Goal: Task Accomplishment & Management: Use online tool/utility

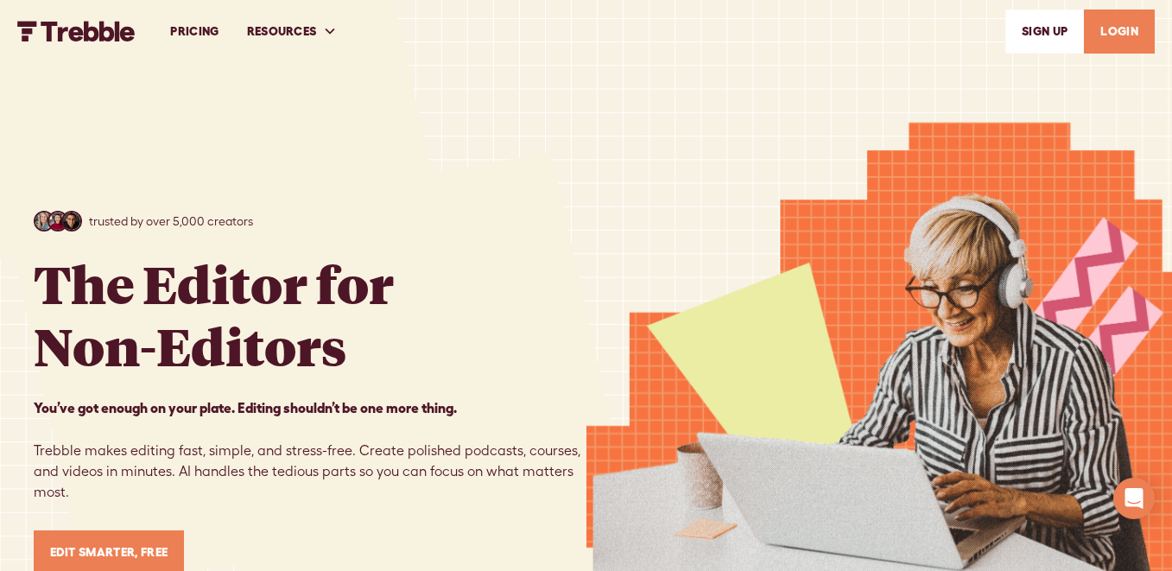
click at [1117, 31] on link "LOGIN" at bounding box center [1119, 31] width 71 height 44
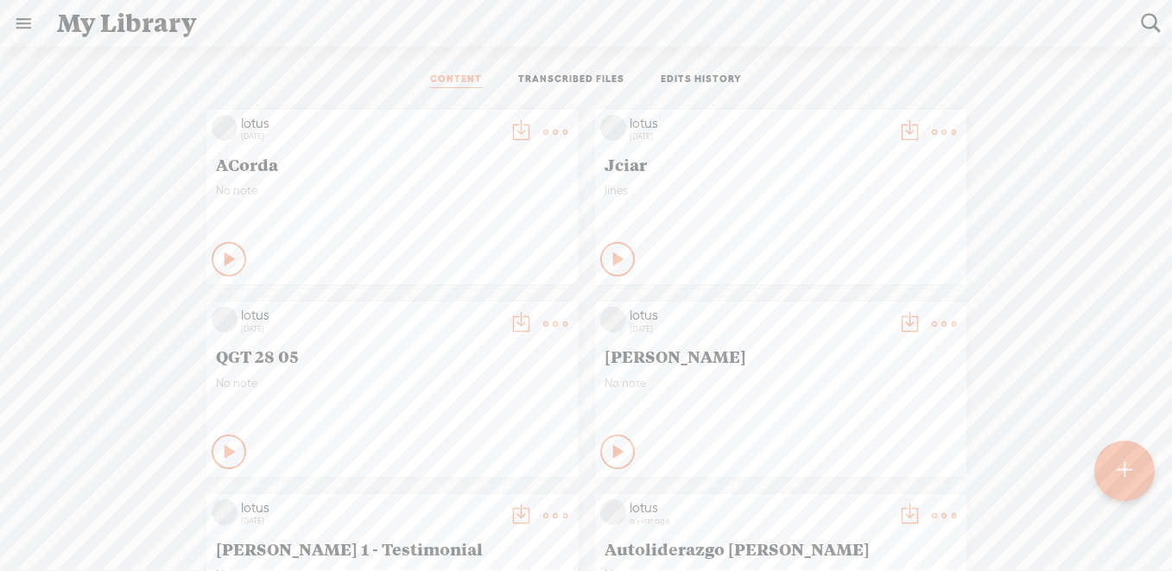
click at [120, 29] on div "My Library" at bounding box center [587, 23] width 1084 height 45
click at [26, 18] on link at bounding box center [23, 23] width 45 height 45
click at [327, 77] on body "You have 240 minutes of transcription remaining. Upgrade to increase your limit…" at bounding box center [586, 285] width 1172 height 570
click at [1117, 463] on t at bounding box center [1125, 471] width 16 height 40
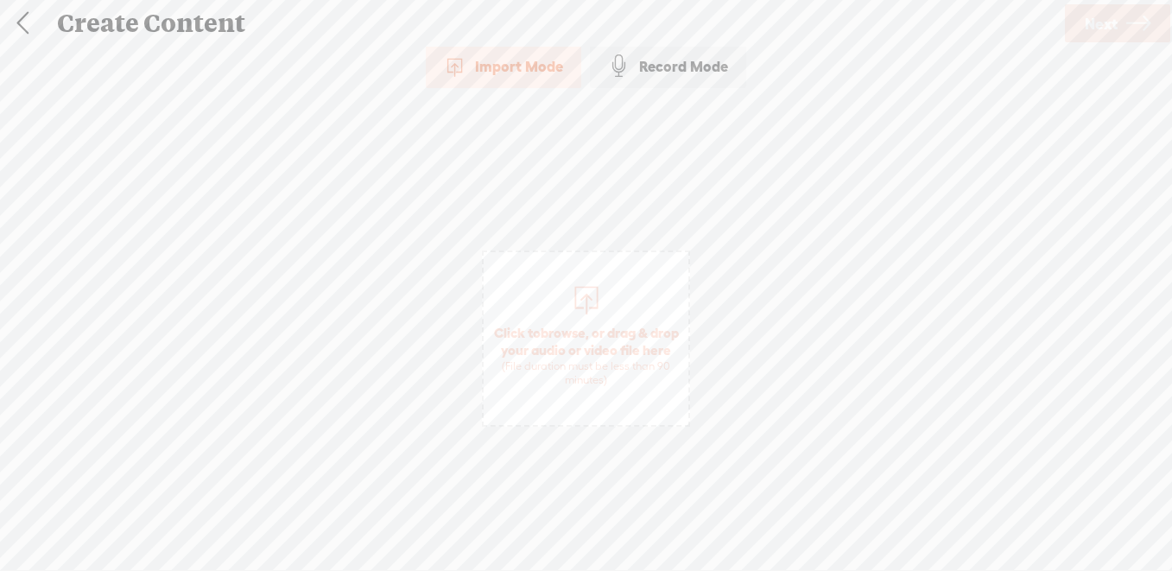
click at [587, 285] on div at bounding box center [586, 298] width 35 height 35
click at [610, 298] on span "Click to browse , or drag & drop your audio or video file here (File duration m…" at bounding box center [586, 338] width 208 height 176
click at [1142, 26] on icon at bounding box center [1138, 24] width 24 height 44
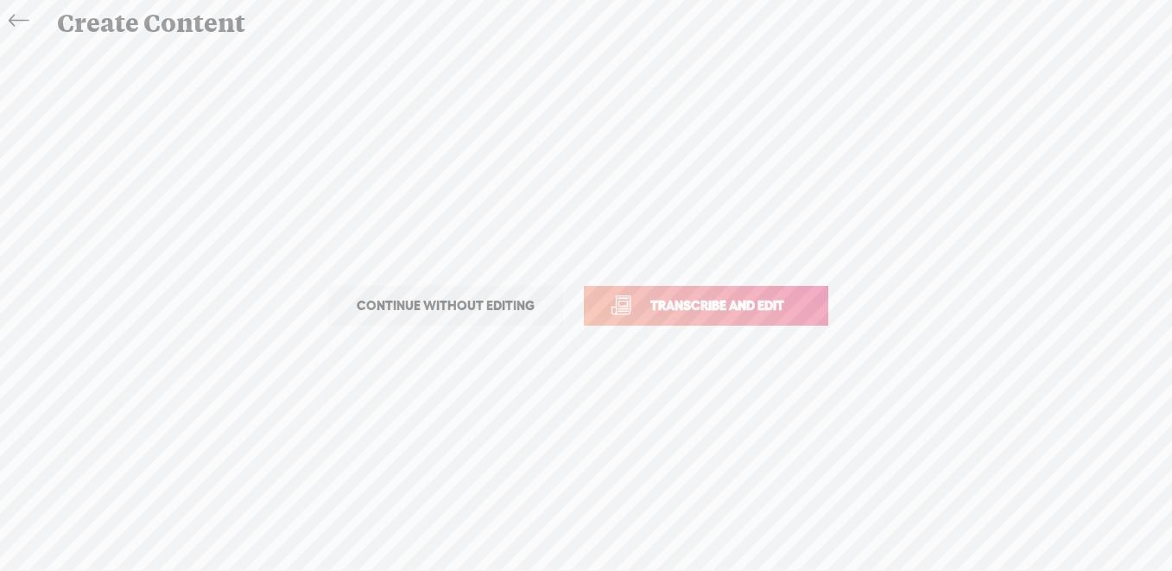
click at [723, 304] on span "Transcribe and edit" at bounding box center [717, 305] width 170 height 20
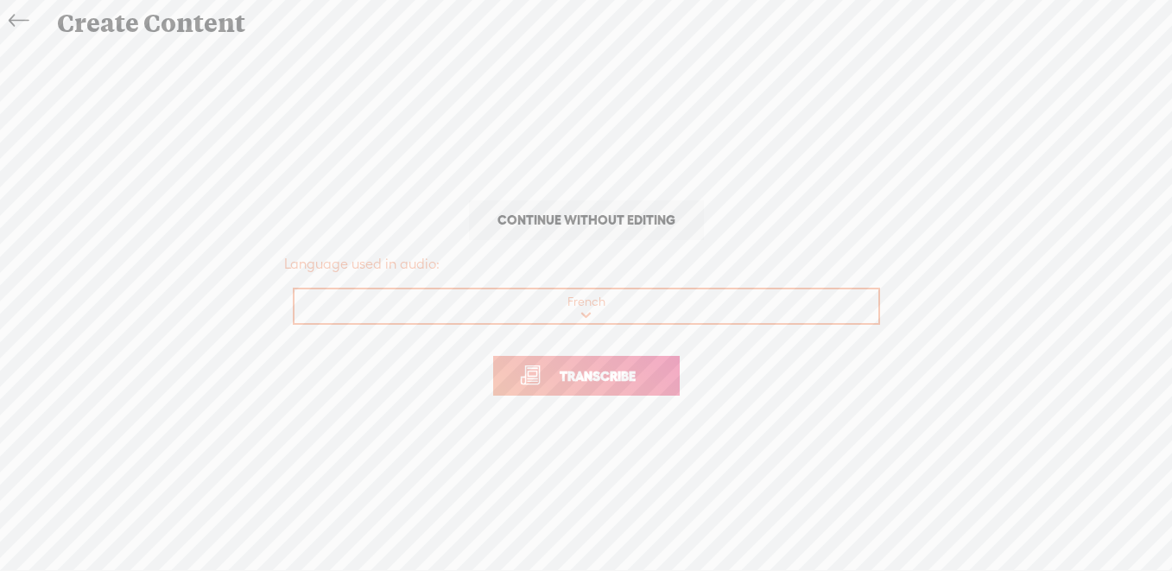
click at [687, 297] on select "Choose a language Afrikaans Albanian Amharic Arabic, Gulf Arabic, Modern Standa…" at bounding box center [587, 306] width 586 height 35
select select "en-US"
click at [294, 289] on select "Choose a language Afrikaans Albanian Amharic Arabic, Gulf Arabic, Modern Standa…" at bounding box center [587, 306] width 586 height 35
click at [643, 379] on span "Transcribe" at bounding box center [597, 376] width 112 height 20
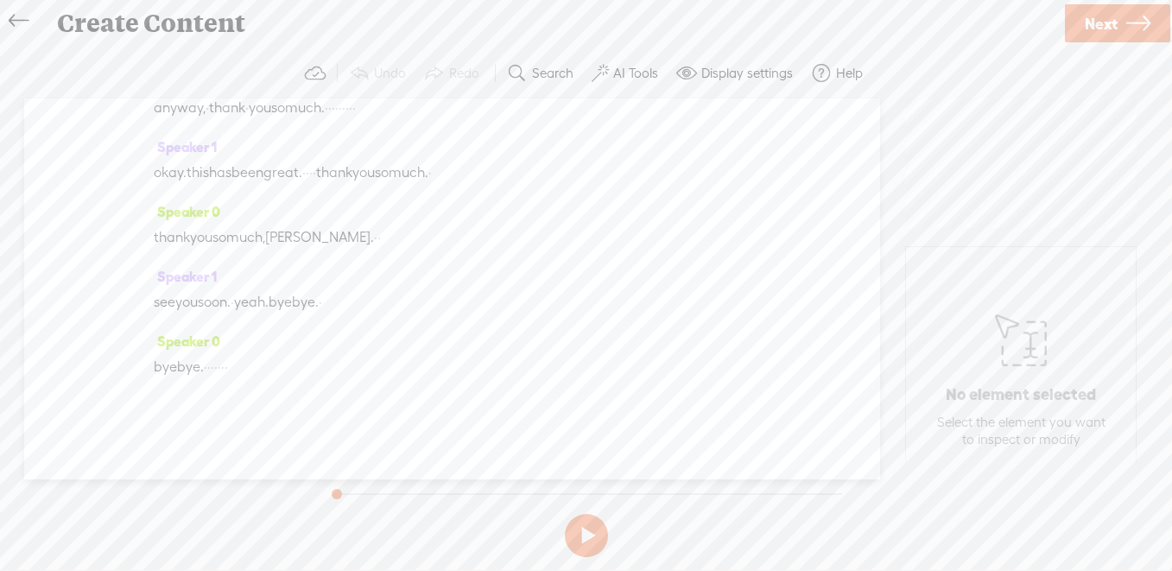
scroll to position [26327, 0]
